Goal: Communication & Community: Answer question/provide support

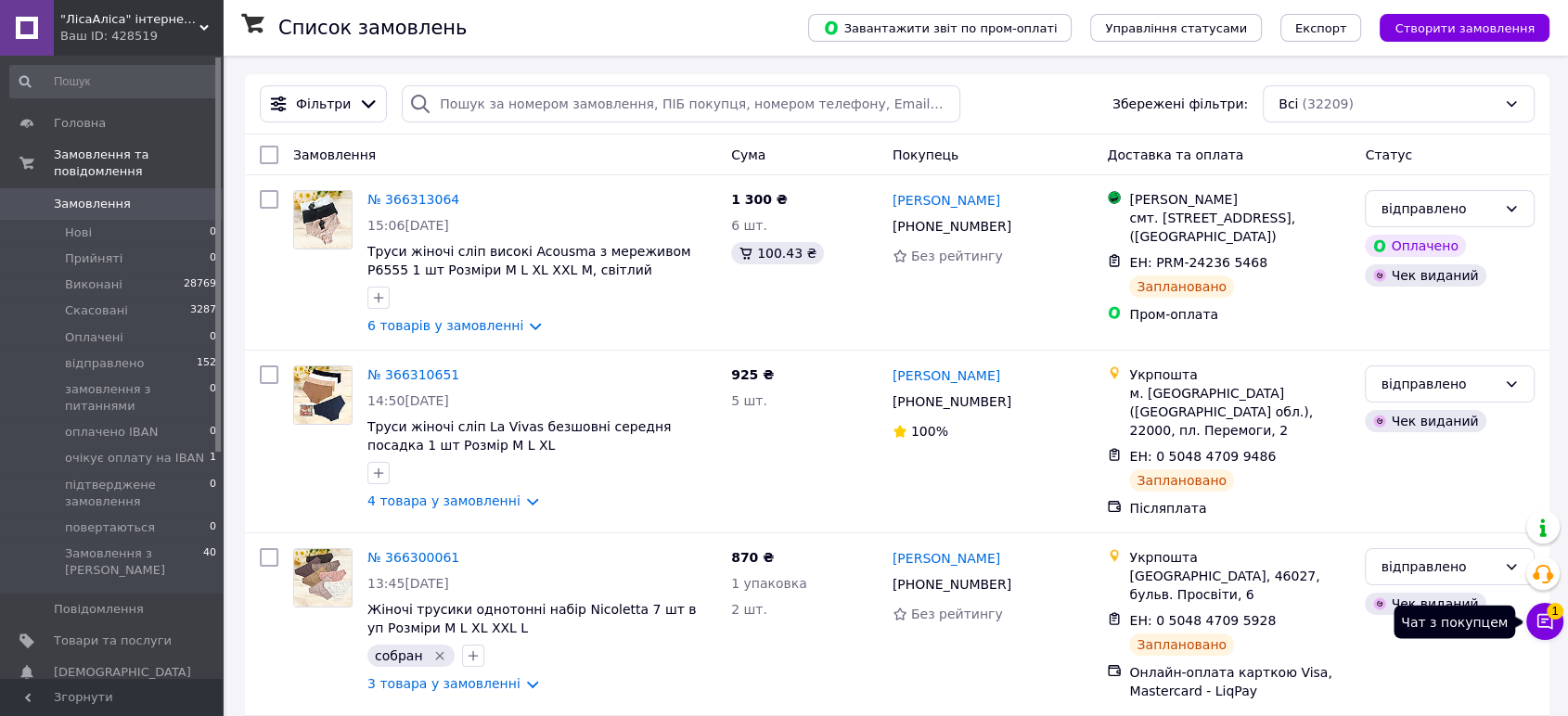
click at [1553, 624] on icon at bounding box center [1544, 621] width 19 height 19
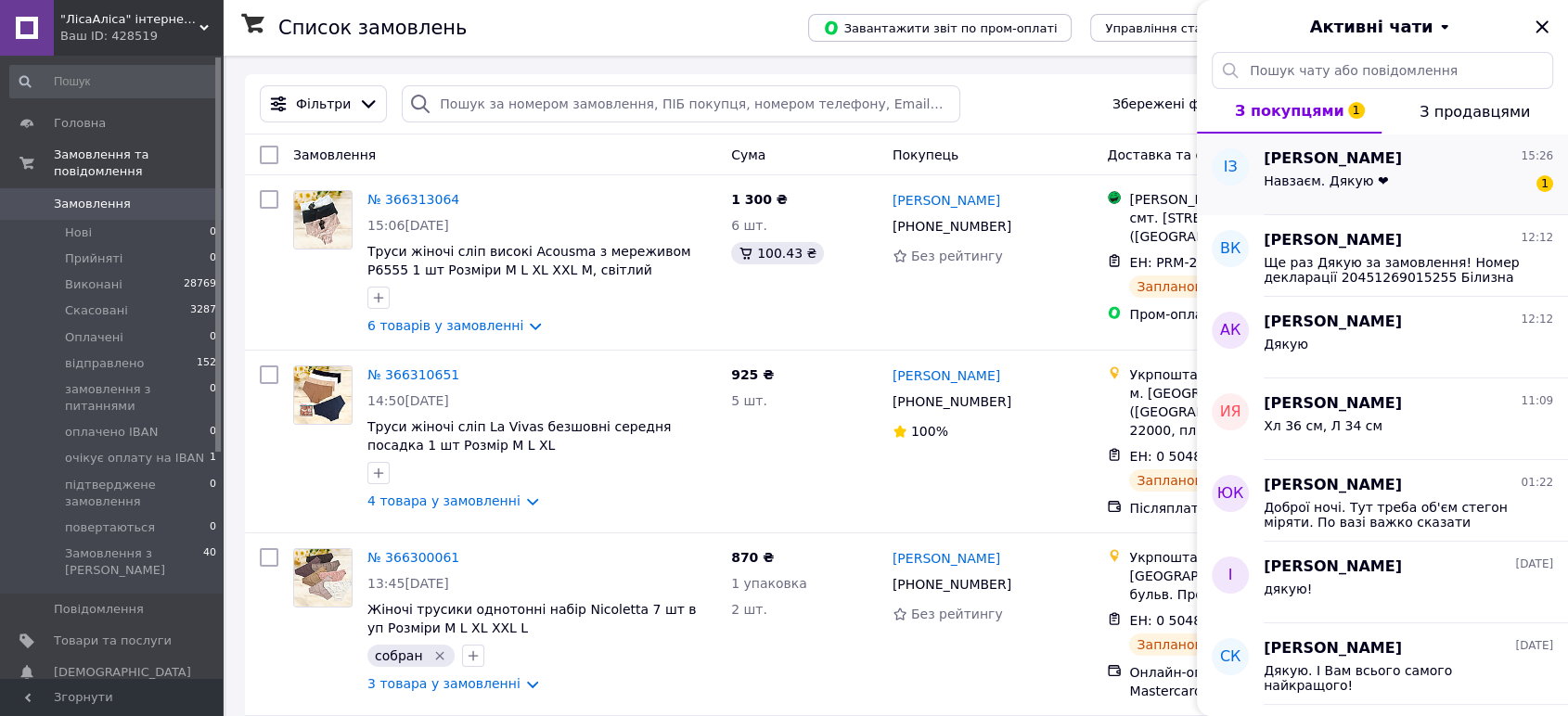
click at [1418, 179] on div "Навзаєм. Дякую ❤ 1" at bounding box center [1408, 184] width 290 height 30
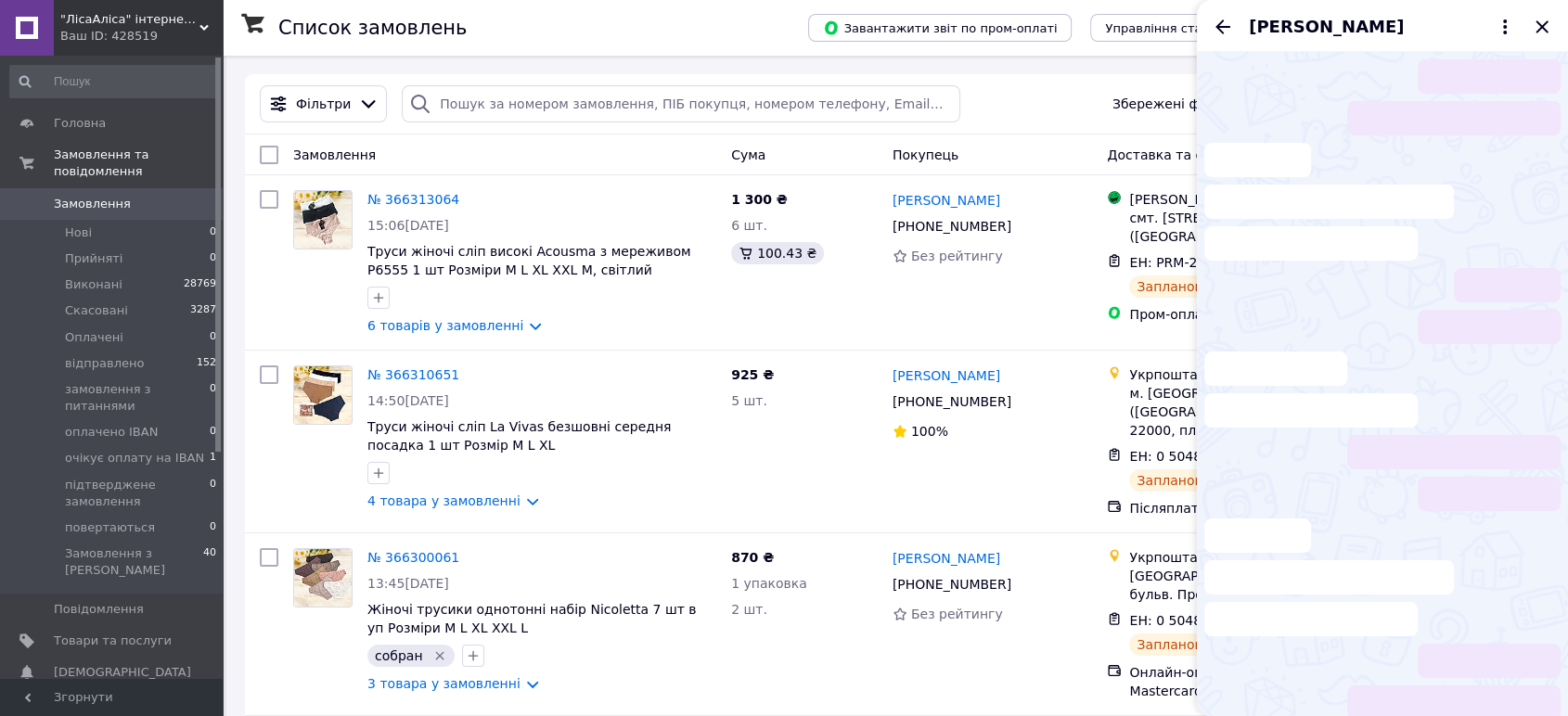
scroll to position [612, 0]
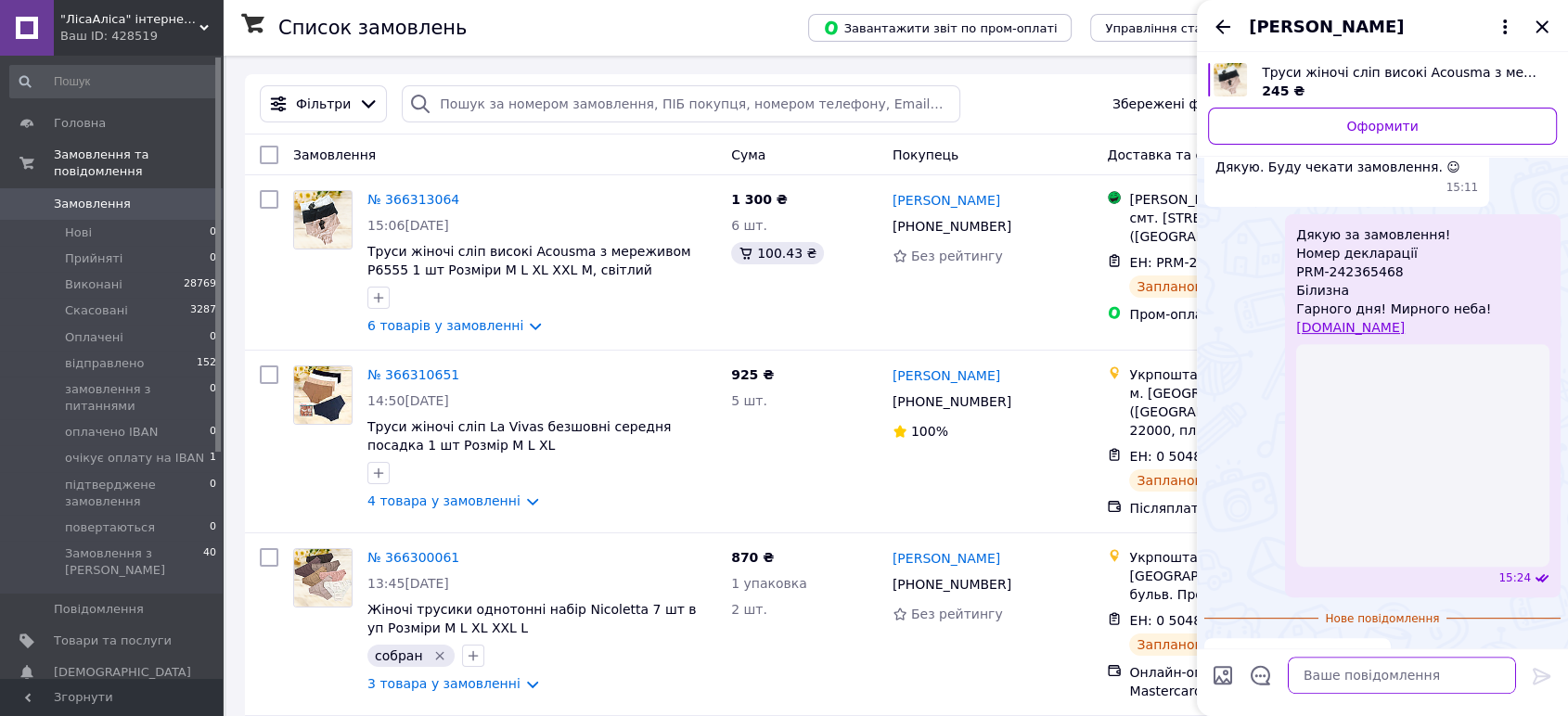
click at [1339, 684] on textarea at bounding box center [1401, 676] width 228 height 37
type textarea "l"
type textarea "дякую!"
click at [1542, 674] on icon at bounding box center [1541, 677] width 23 height 23
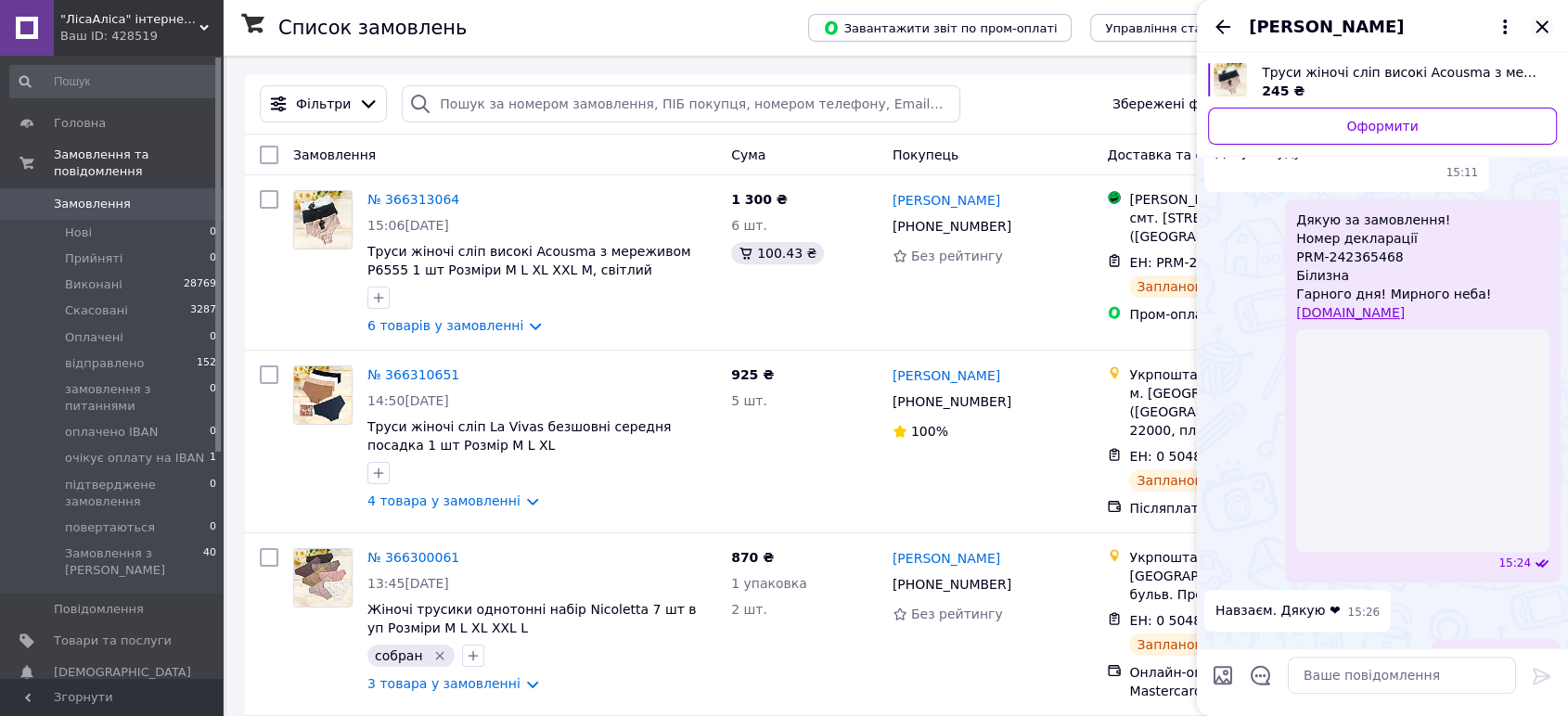
click at [1545, 23] on icon "Закрити" at bounding box center [1541, 27] width 12 height 12
